Goal: Task Accomplishment & Management: Complete application form

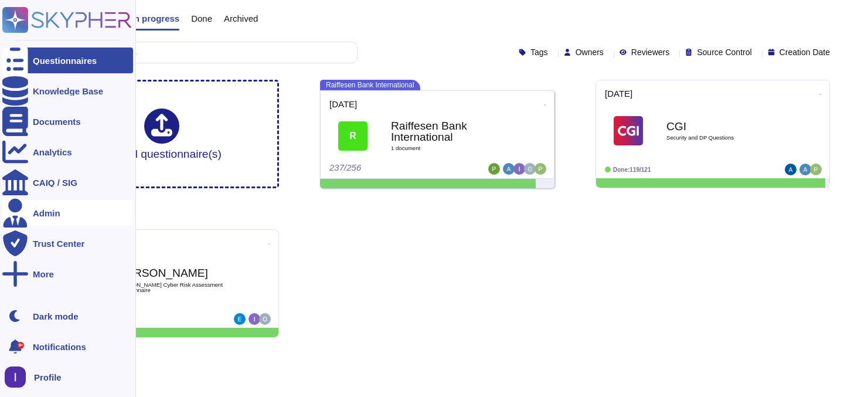
click at [59, 214] on div "Admin" at bounding box center [47, 213] width 28 height 9
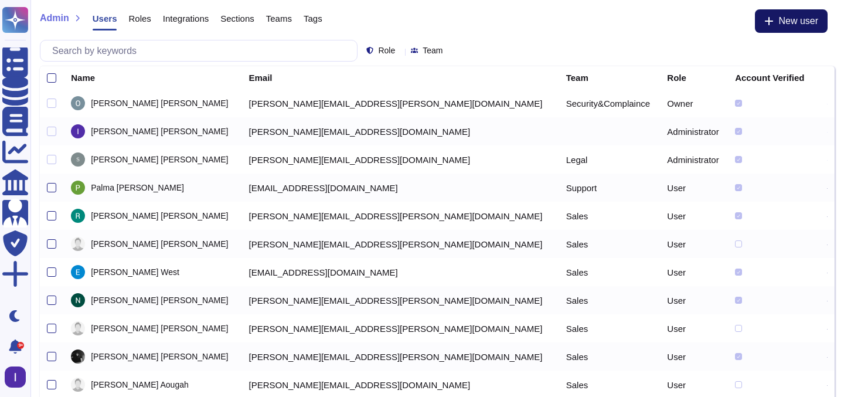
click at [812, 20] on span "New user" at bounding box center [798, 20] width 40 height 9
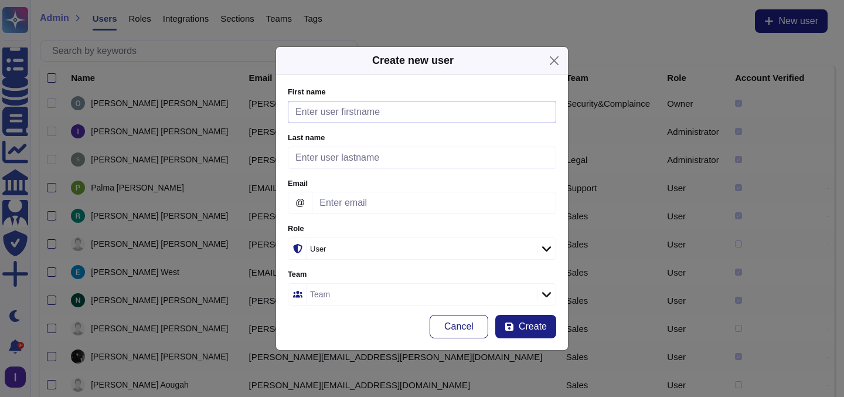
click at [398, 119] on input "First name" at bounding box center [422, 112] width 268 height 22
type input "Solange"
click at [364, 202] on input "Email" at bounding box center [434, 203] width 244 height 22
paste input "[EMAIL_ADDRESS][DOMAIN_NAME]"
type input "[EMAIL_ADDRESS][DOMAIN_NAME]"
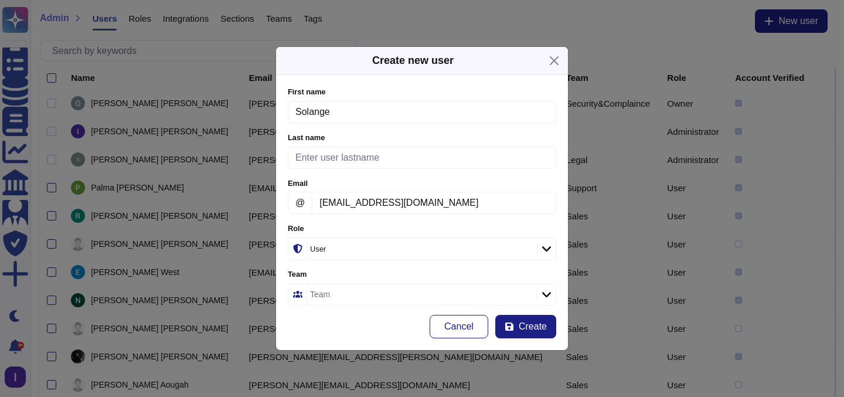
click at [354, 247] on div "User" at bounding box center [416, 249] width 212 height 8
click at [343, 285] on div "Team" at bounding box center [420, 294] width 227 height 21
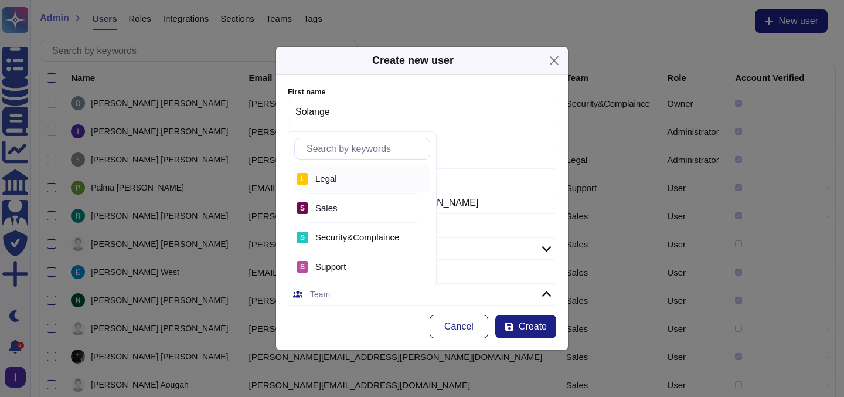
click at [367, 185] on div "L Legal" at bounding box center [362, 178] width 136 height 26
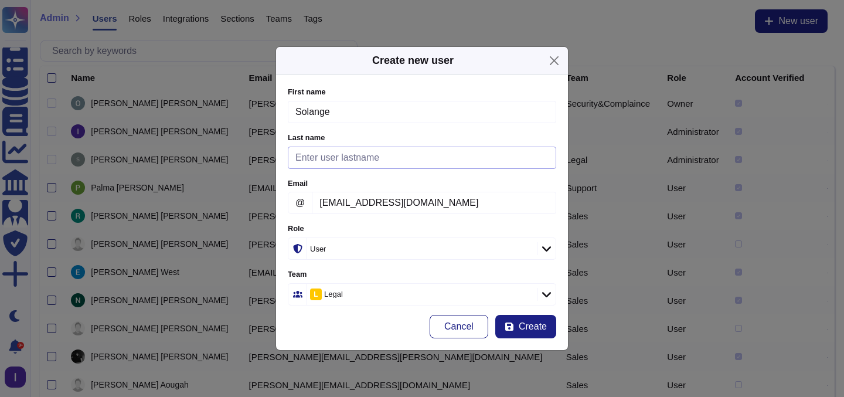
click at [332, 166] on input "Last name" at bounding box center [422, 157] width 268 height 22
click at [535, 319] on button "Create" at bounding box center [525, 326] width 61 height 23
type input "Solange"
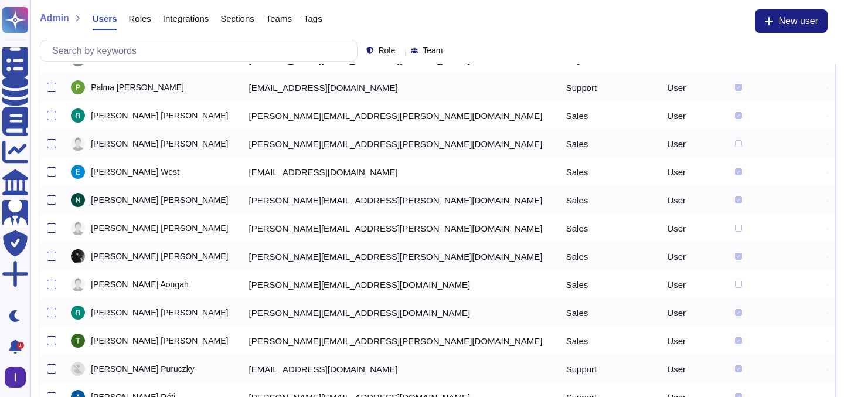
scroll to position [143, 0]
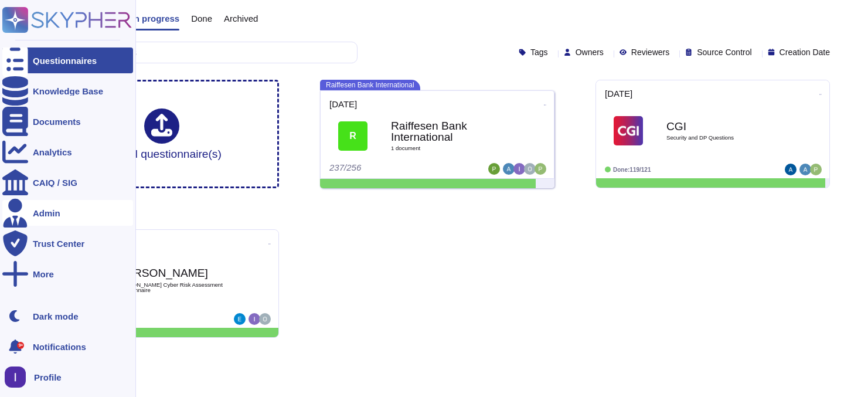
click at [57, 210] on div "Admin" at bounding box center [47, 213] width 28 height 9
